Goal: Task Accomplishment & Management: Manage account settings

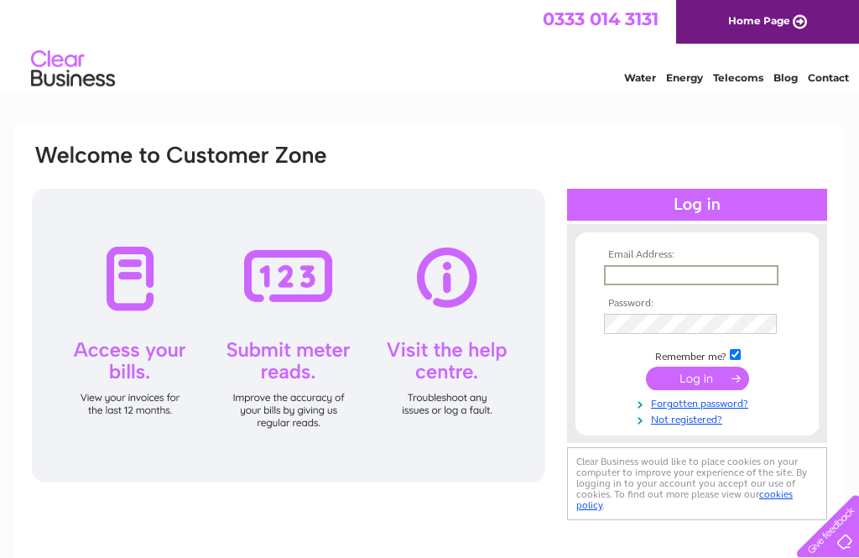
type input "Bcraig023@icloud.com"
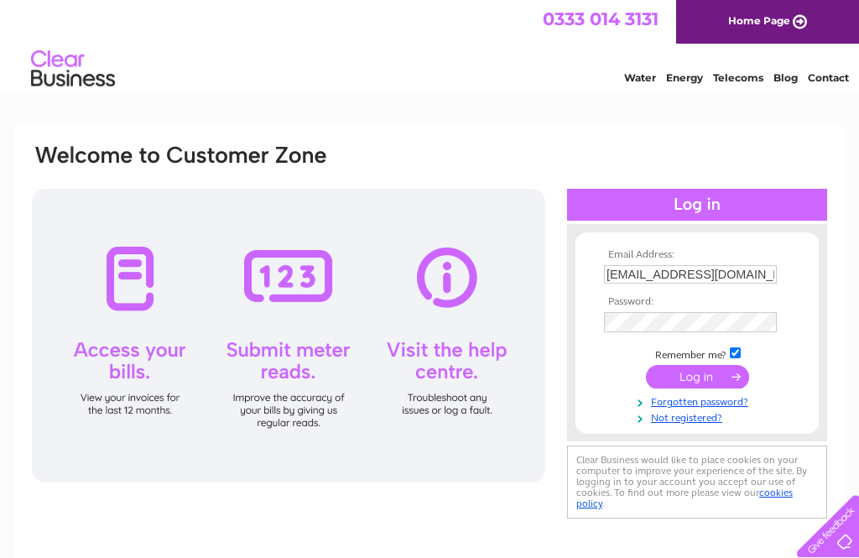
click at [697, 379] on input "submit" at bounding box center [697, 376] width 103 height 23
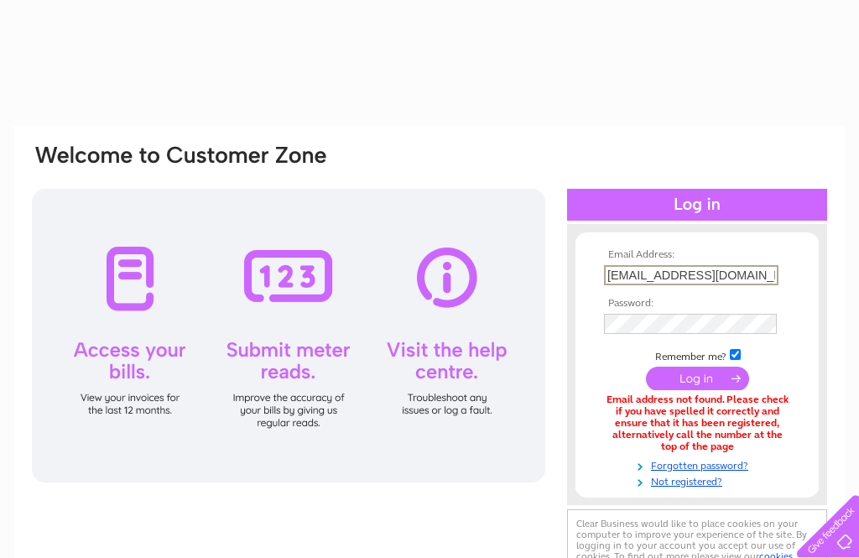
click at [734, 281] on input "Bcraig023@icloud.com" at bounding box center [691, 275] width 175 height 20
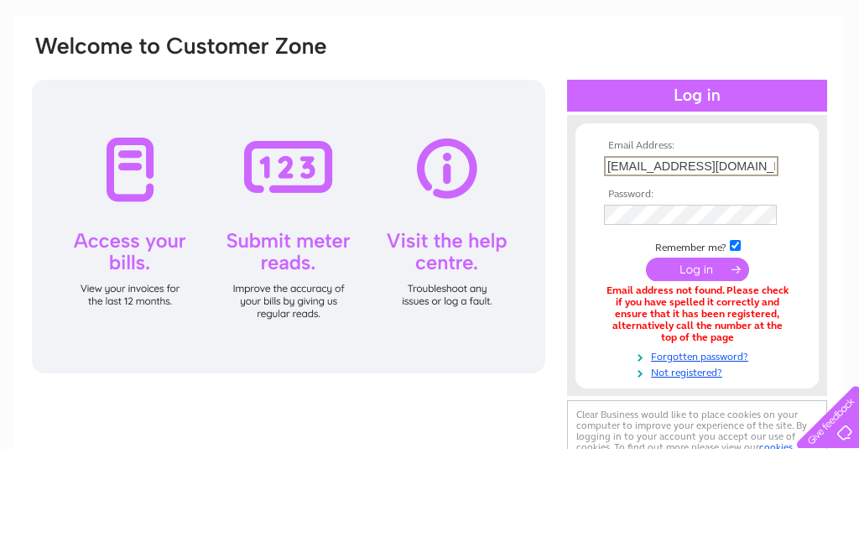
type input "Bcraig023@aol.com"
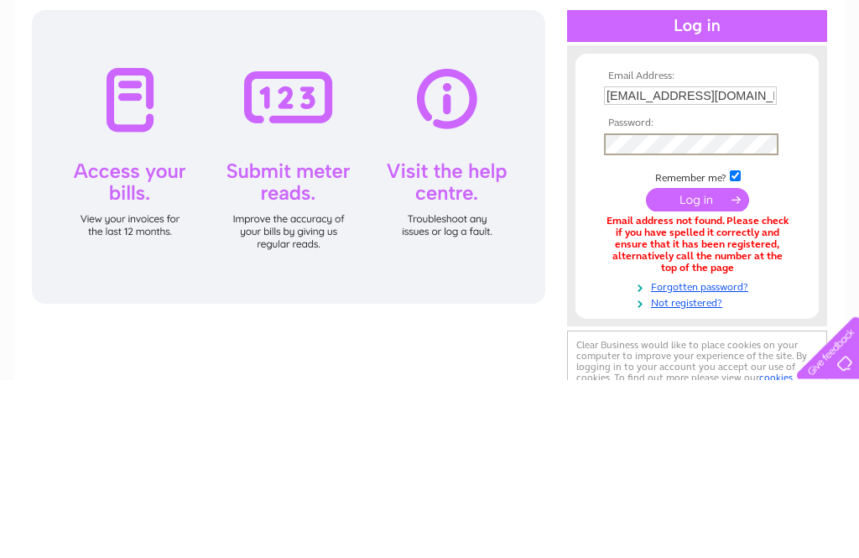
click at [703, 367] on input "submit" at bounding box center [697, 378] width 103 height 23
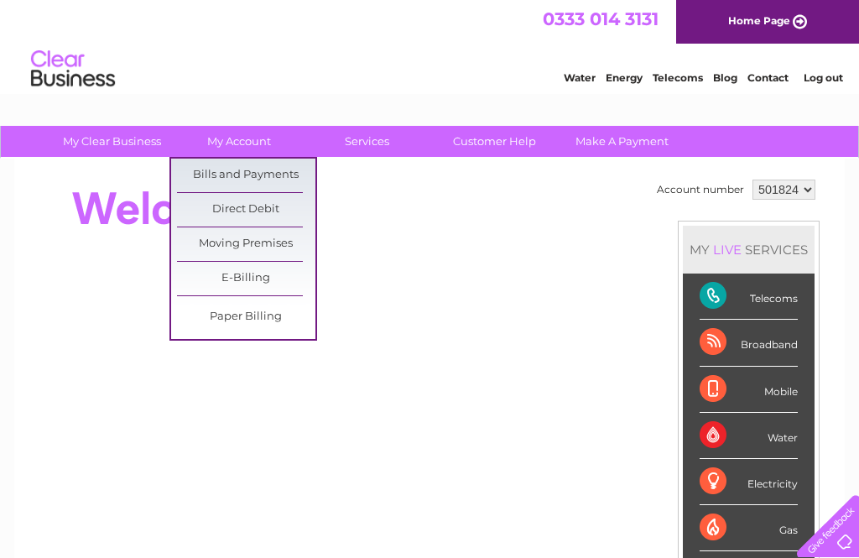
click at [288, 175] on link "Bills and Payments" at bounding box center [246, 176] width 138 height 34
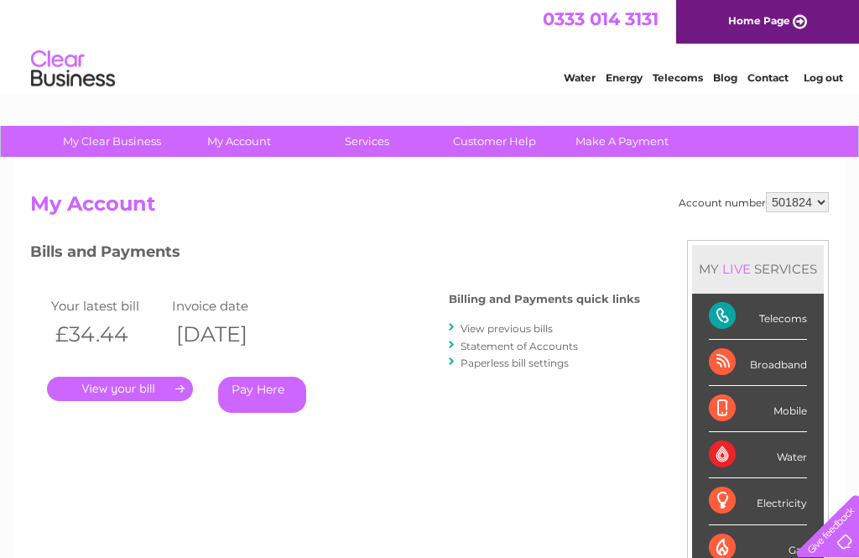
click at [172, 384] on link "." at bounding box center [120, 389] width 146 height 24
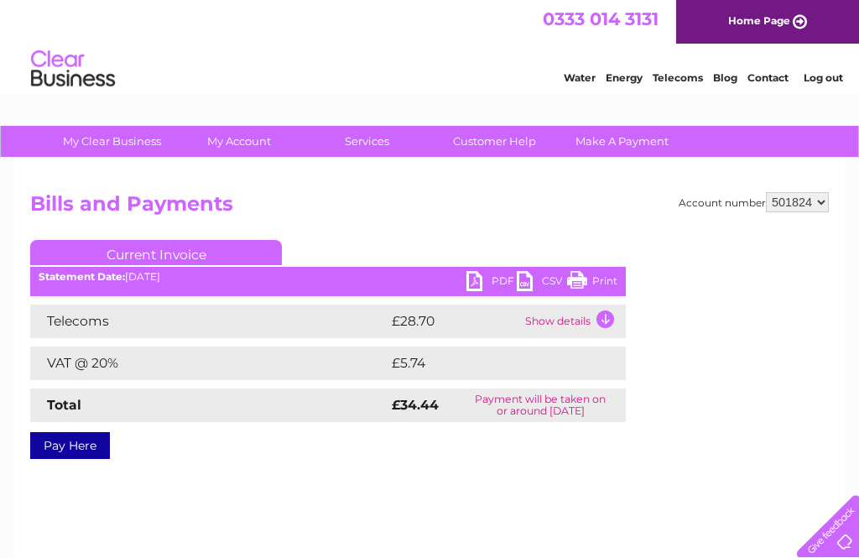
click at [490, 284] on link "PDF" at bounding box center [492, 283] width 50 height 24
